Goal: Task Accomplishment & Management: Complete application form

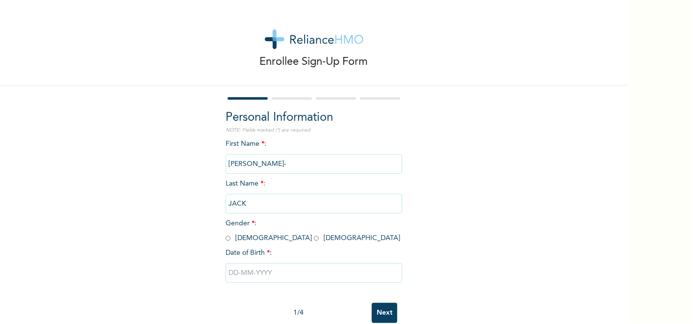
click at [314, 234] on input "radio" at bounding box center [316, 238] width 5 height 9
radio input "true"
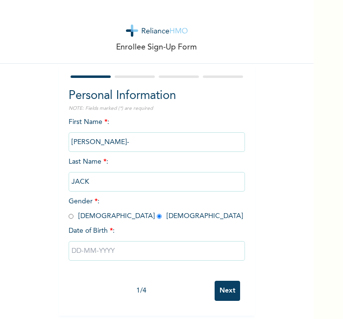
click at [164, 254] on input "text" at bounding box center [157, 251] width 177 height 20
select select "7"
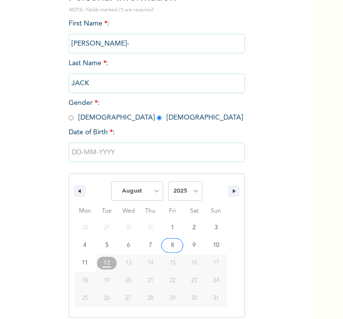
scroll to position [105, 0]
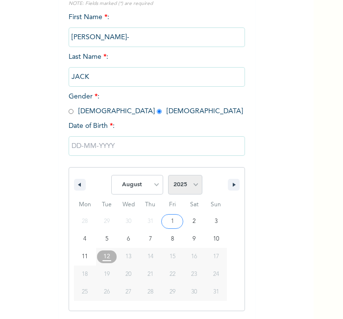
click at [181, 184] on select "2025 2024 2023 2022 2021 2020 2019 2018 2017 2016 2015 2014 2013 2012 2011 2010…" at bounding box center [185, 185] width 34 height 20
select select "1997"
click at [168, 175] on select "2025 2024 2023 2022 2021 2020 2019 2018 2017 2016 2015 2014 2013 2012 2011 2010…" at bounding box center [185, 185] width 34 height 20
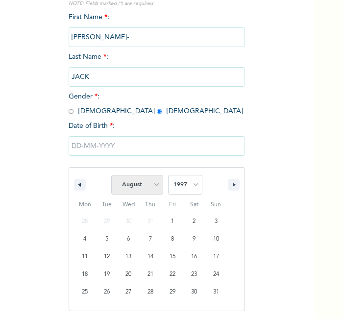
click at [131, 184] on select "January February March April May June July August September October November De…" at bounding box center [137, 185] width 52 height 20
select select "5"
click at [111, 175] on select "January February March April May June July August September October November De…" at bounding box center [137, 185] width 52 height 20
type input "06/06/1997"
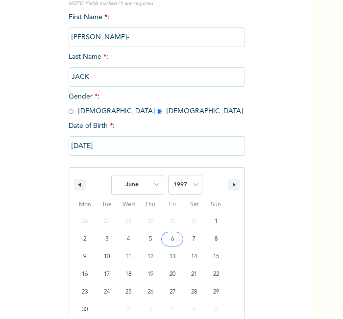
scroll to position [4, 0]
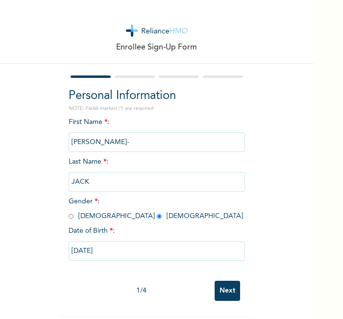
click at [223, 291] on input "Next" at bounding box center [228, 291] width 26 height 20
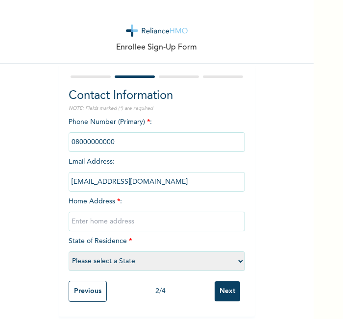
click at [199, 212] on input "text" at bounding box center [157, 222] width 177 height 20
type input "Port Harcourt"
select select "33"
click at [226, 295] on input "Next" at bounding box center [228, 292] width 26 height 20
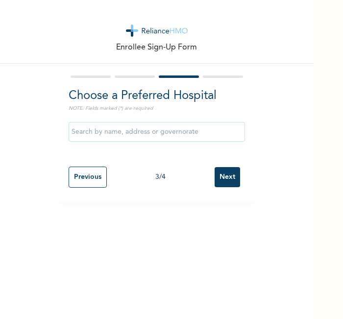
scroll to position [0, 0]
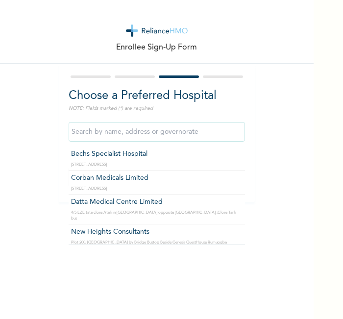
click at [165, 128] on input "text" at bounding box center [157, 132] width 177 height 20
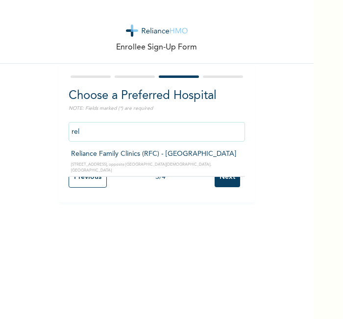
type input "Reliance Family Clinics (RFC) - Port Harcourt"
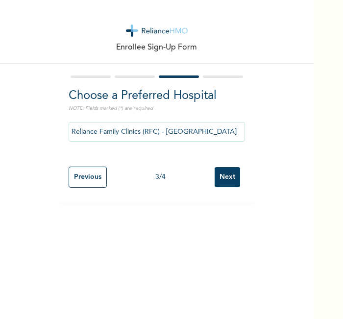
click at [225, 181] on input "Next" at bounding box center [228, 177] width 26 height 20
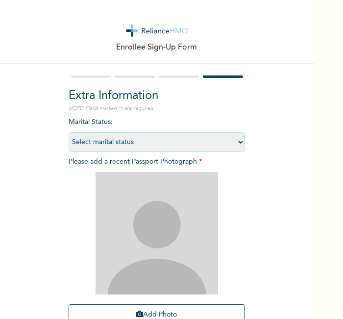
scroll to position [90, 0]
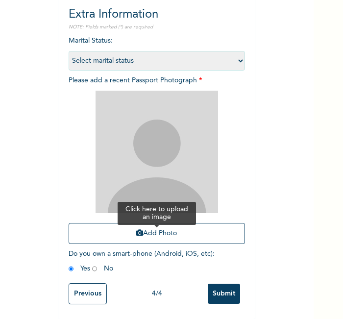
click at [196, 228] on button "Add Photo" at bounding box center [157, 233] width 177 height 21
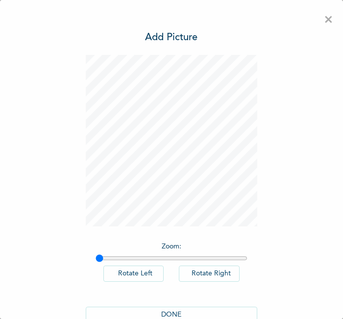
scroll to position [0, 0]
click at [191, 310] on button "DONE" at bounding box center [172, 315] width 172 height 16
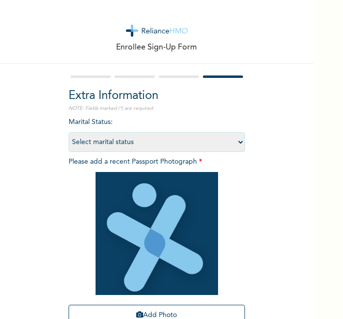
scroll to position [91, 0]
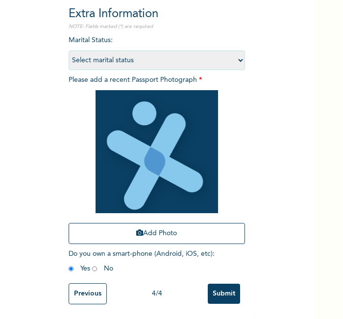
click at [230, 284] on input "Submit" at bounding box center [224, 294] width 32 height 20
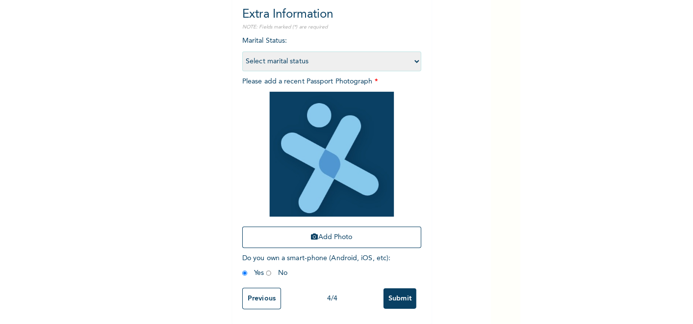
scroll to position [0, 0]
